Goal: Find specific page/section: Find specific page/section

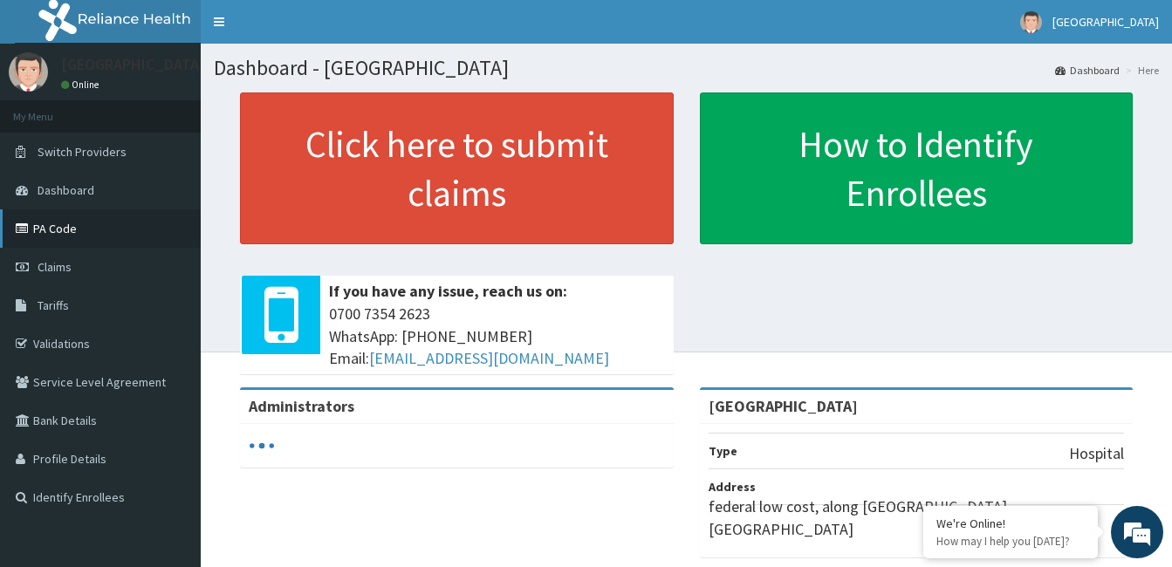
click at [62, 228] on link "PA Code" at bounding box center [100, 228] width 201 height 38
click at [54, 221] on link "PA Code" at bounding box center [100, 228] width 201 height 38
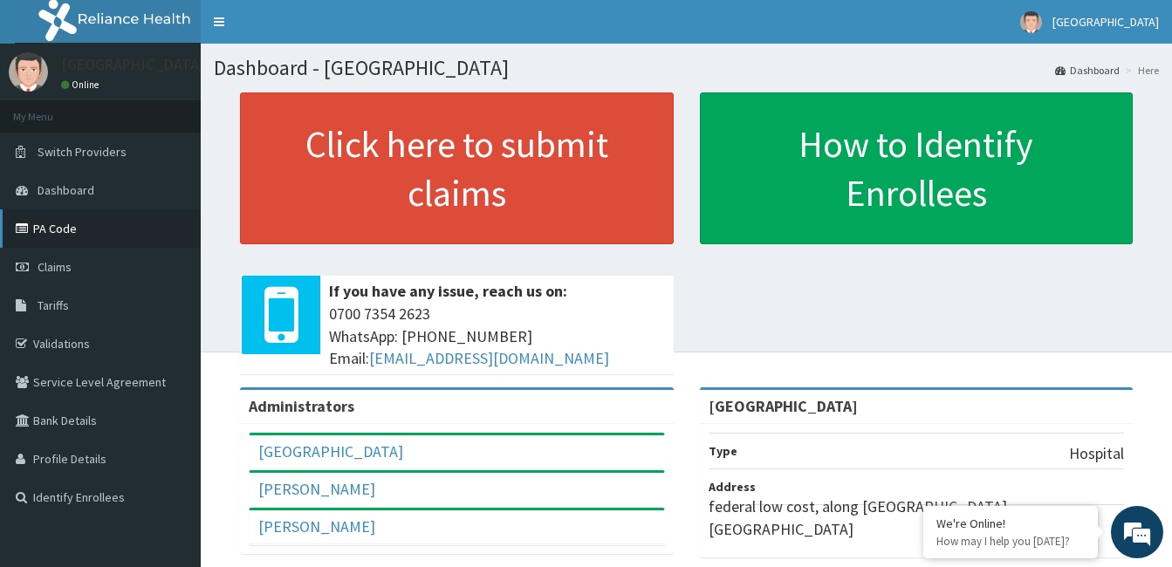
click at [73, 229] on link "PA Code" at bounding box center [100, 228] width 201 height 38
